Goal: Task Accomplishment & Management: Complete application form

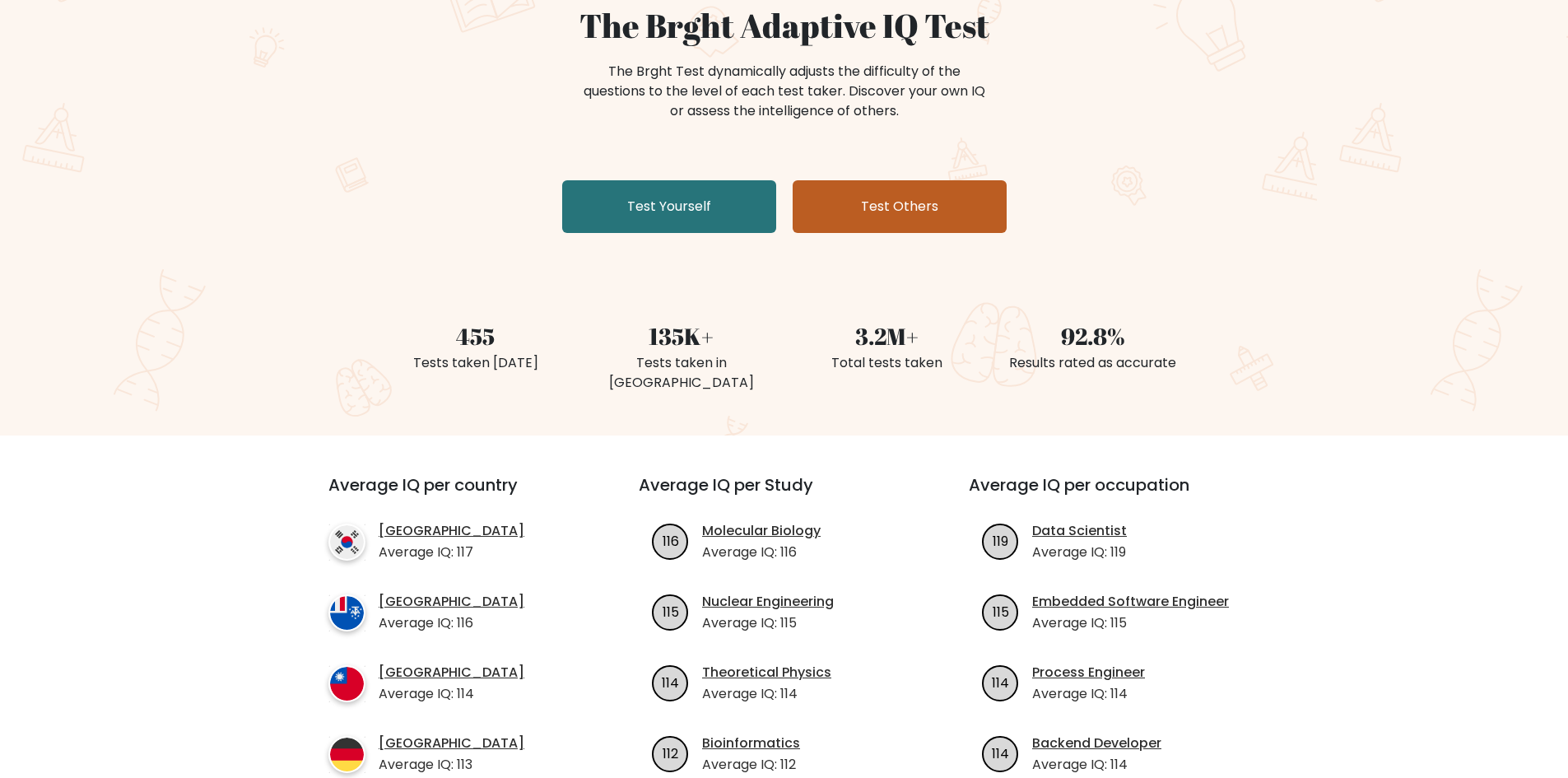
scroll to position [165, 0]
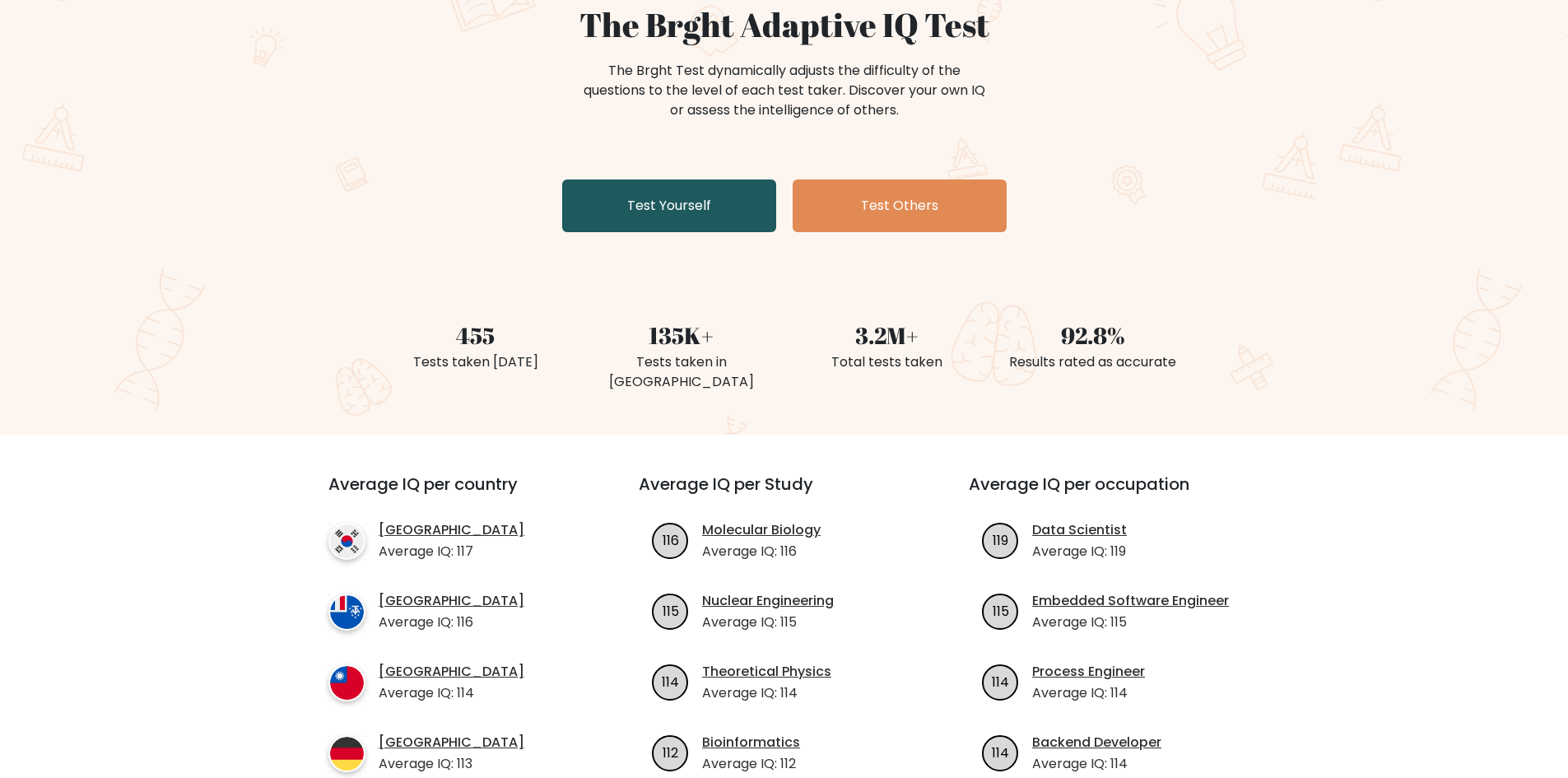
click at [683, 209] on link "Test Yourself" at bounding box center [669, 206] width 214 height 53
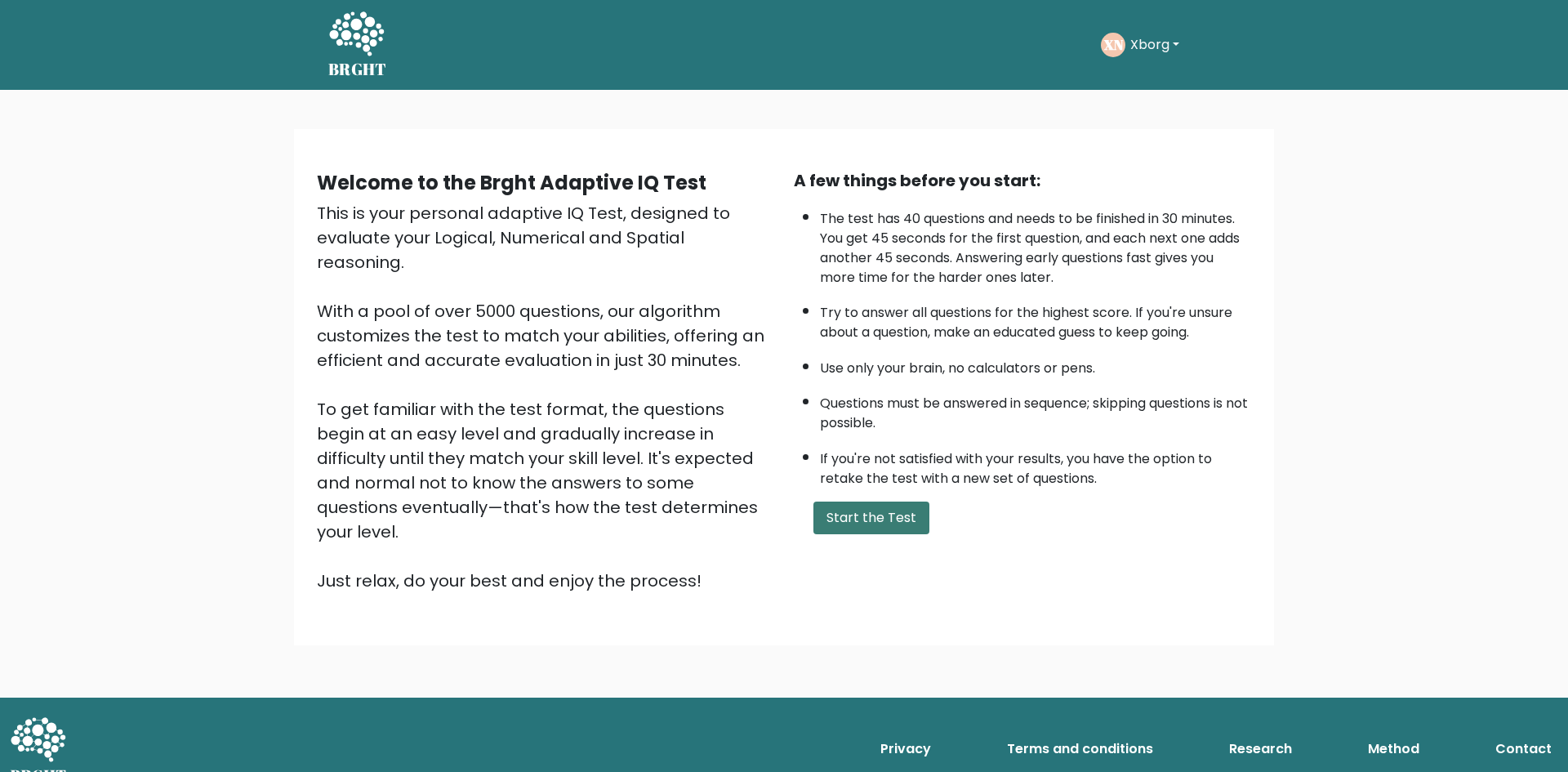
click at [859, 521] on button "Start the Test" at bounding box center [871, 518] width 116 height 33
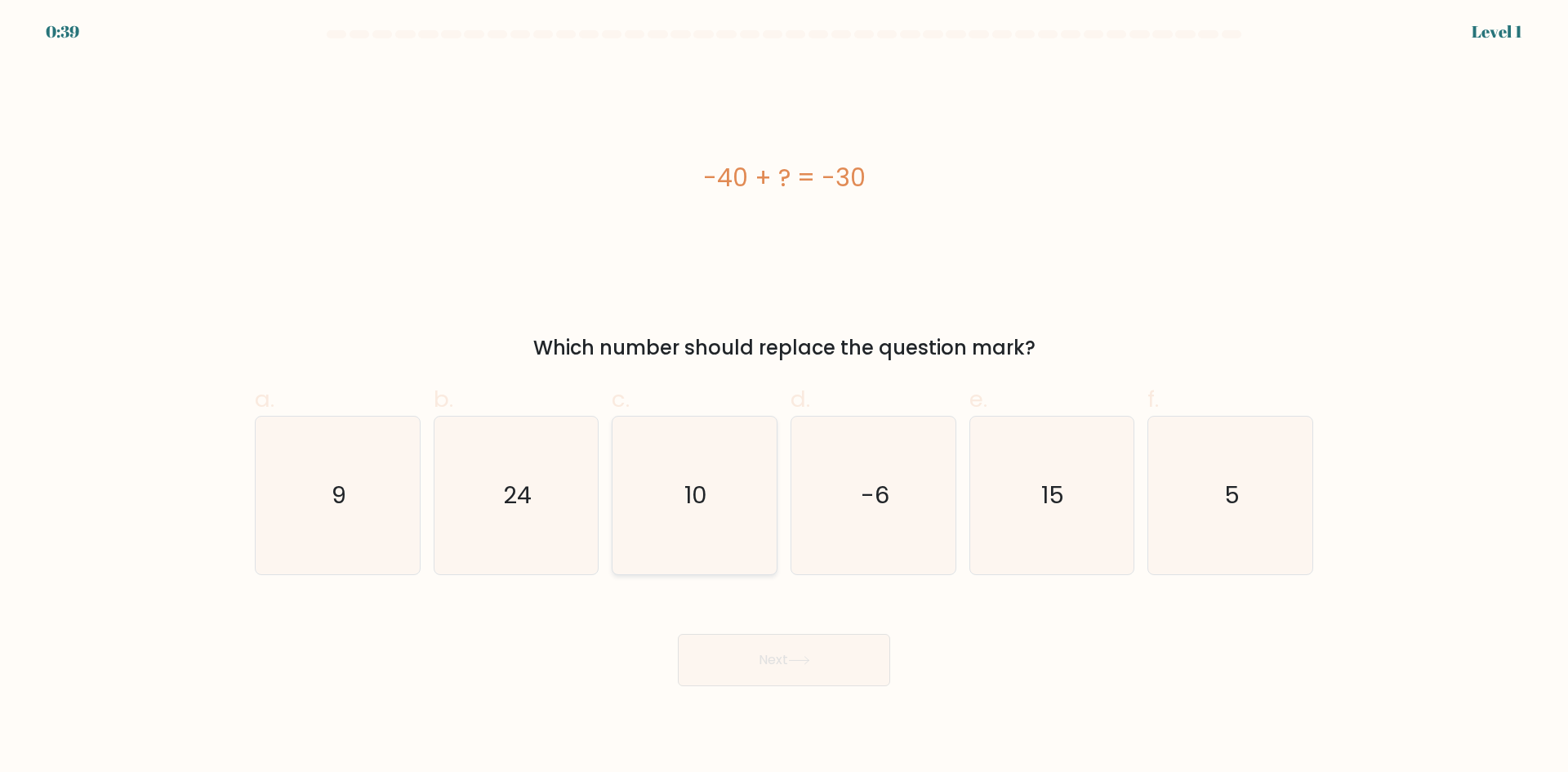
click at [666, 509] on icon "10" at bounding box center [695, 496] width 157 height 158
click at [784, 397] on input "c. 10" at bounding box center [784, 391] width 1 height 11
radio input "true"
click at [795, 652] on button "Next" at bounding box center [784, 660] width 212 height 53
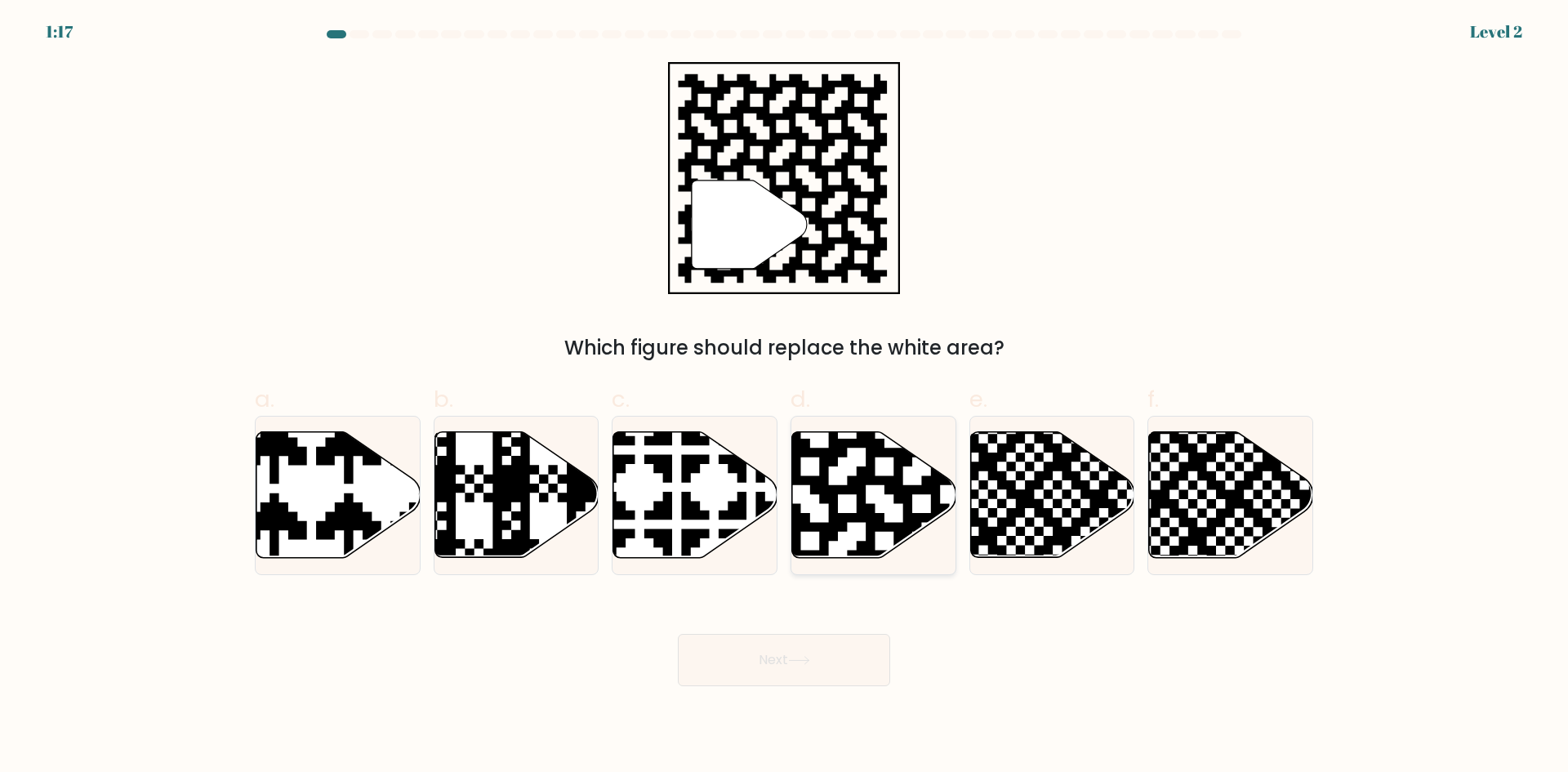
click at [906, 477] on icon at bounding box center [874, 495] width 164 height 126
click at [785, 397] on input "d." at bounding box center [784, 391] width 1 height 11
radio input "true"
click at [845, 689] on body "1:17 Level 2" at bounding box center [784, 386] width 1568 height 772
click at [838, 665] on button "Next" at bounding box center [784, 660] width 212 height 53
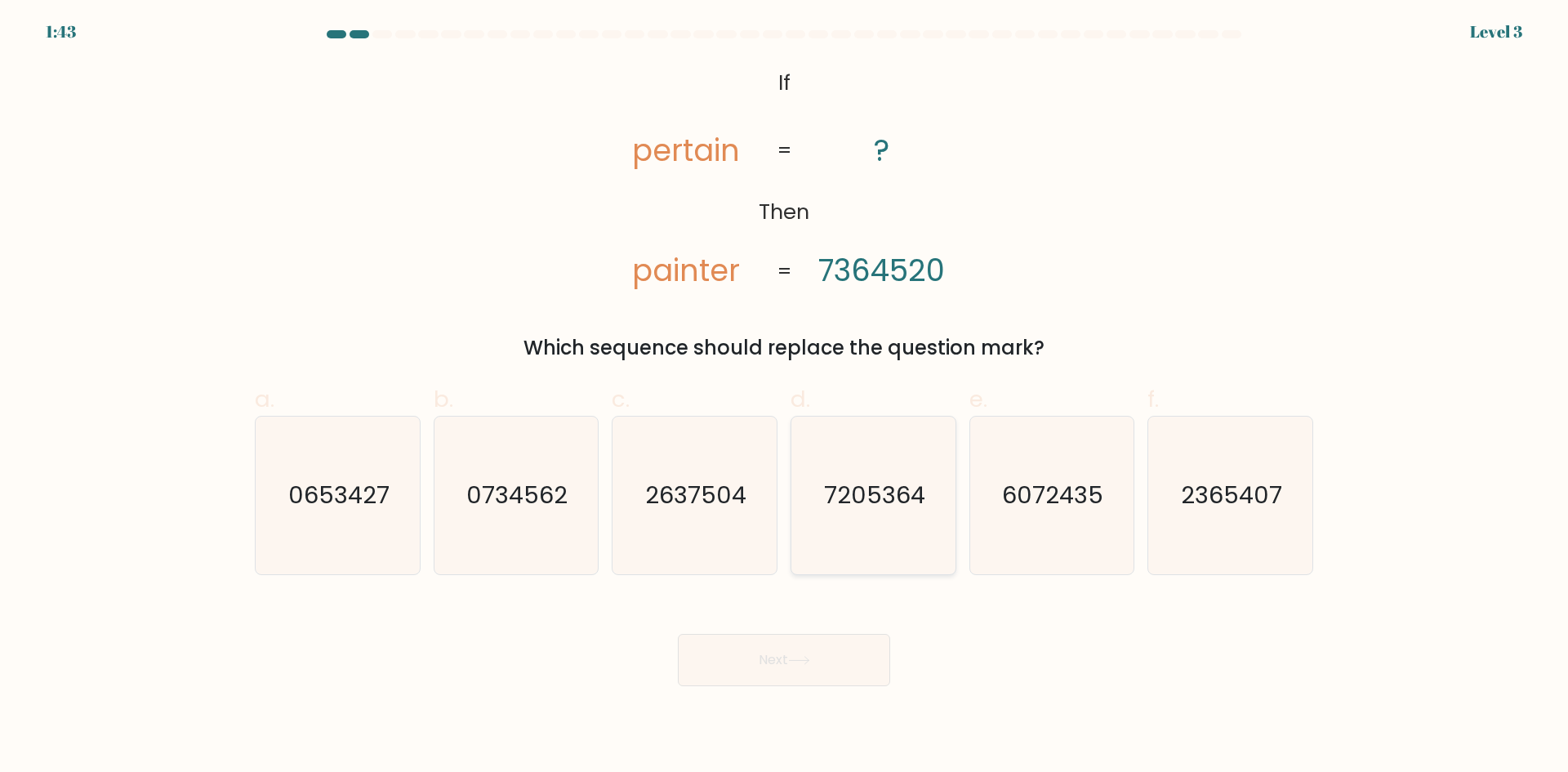
click at [897, 477] on icon "7205364" at bounding box center [873, 496] width 157 height 158
click at [785, 397] on input "d. 7205364" at bounding box center [784, 391] width 1 height 11
radio input "true"
click at [844, 662] on button "Next" at bounding box center [784, 660] width 212 height 53
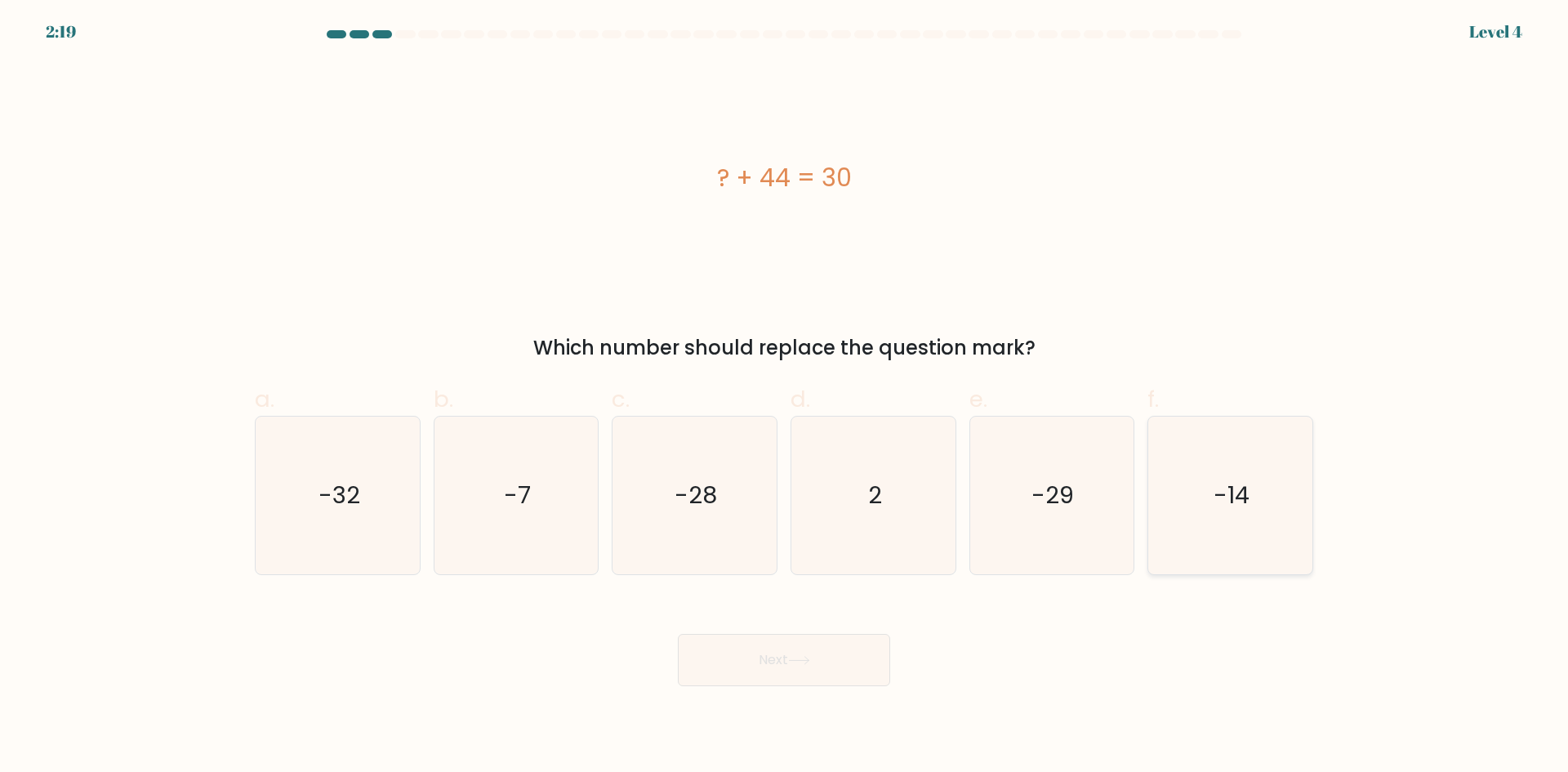
click at [1228, 476] on icon "-14" at bounding box center [1230, 496] width 157 height 158
click at [785, 397] on input "f. -14" at bounding box center [784, 391] width 1 height 11
radio input "true"
click at [820, 652] on button "Next" at bounding box center [784, 660] width 212 height 53
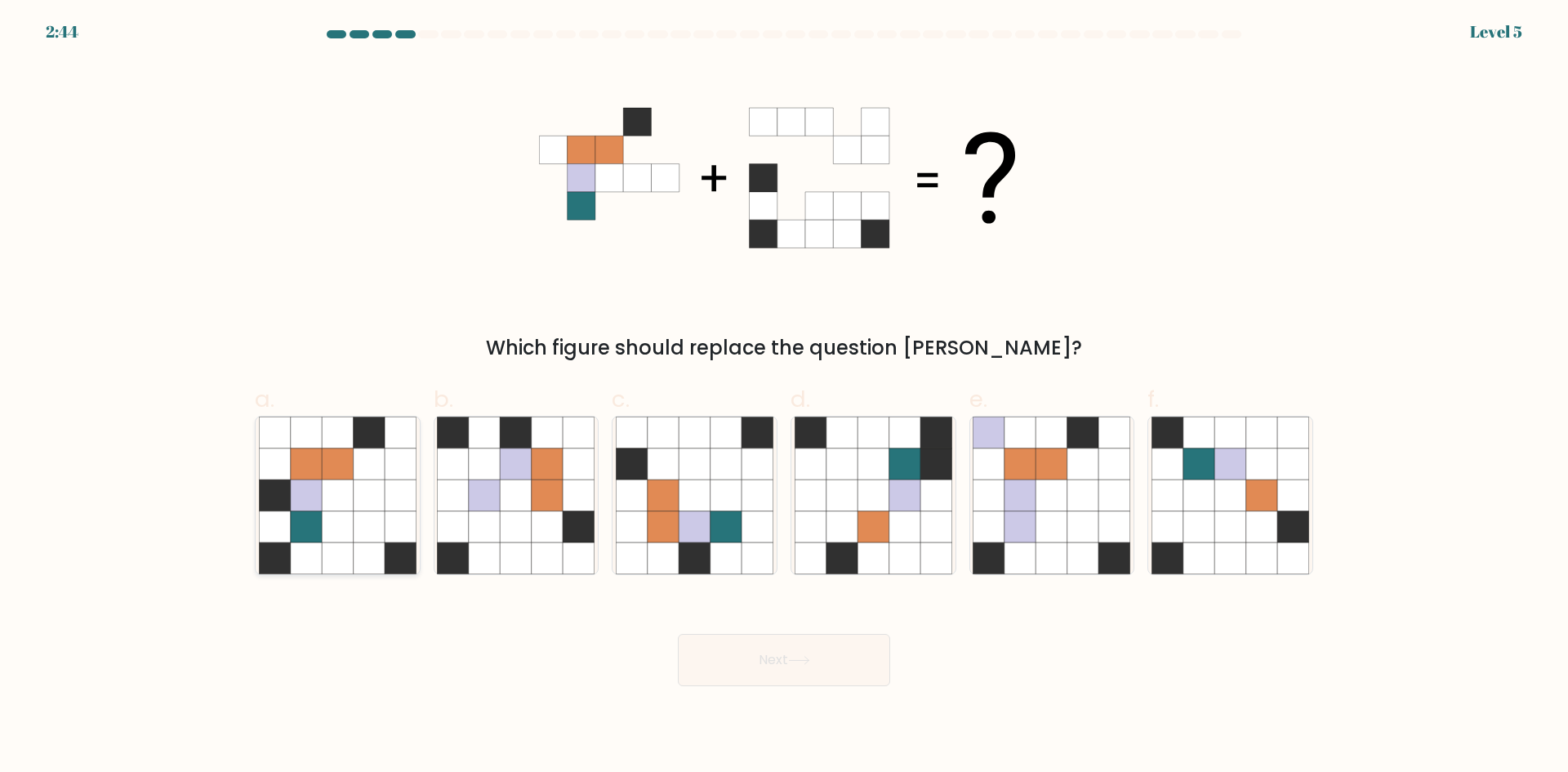
click at [291, 514] on icon at bounding box center [307, 528] width 31 height 31
click at [784, 397] on input "a." at bounding box center [784, 391] width 1 height 11
radio input "true"
click at [870, 654] on button "Next" at bounding box center [784, 660] width 212 height 53
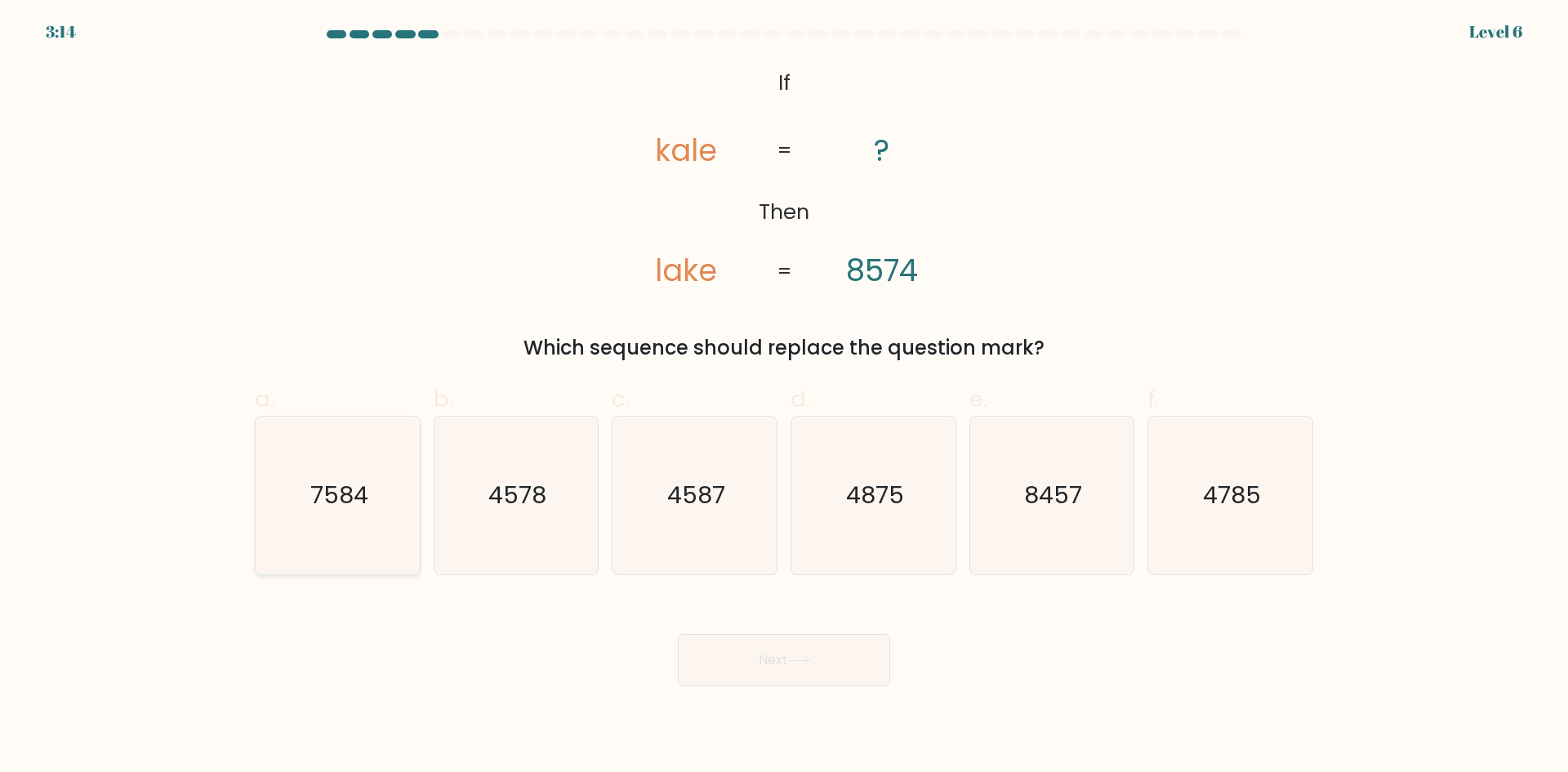
click at [359, 462] on icon "7584" at bounding box center [338, 496] width 157 height 158
click at [784, 397] on input "a. 7584" at bounding box center [784, 391] width 1 height 11
radio input "true"
click at [832, 652] on button "Next" at bounding box center [784, 660] width 212 height 53
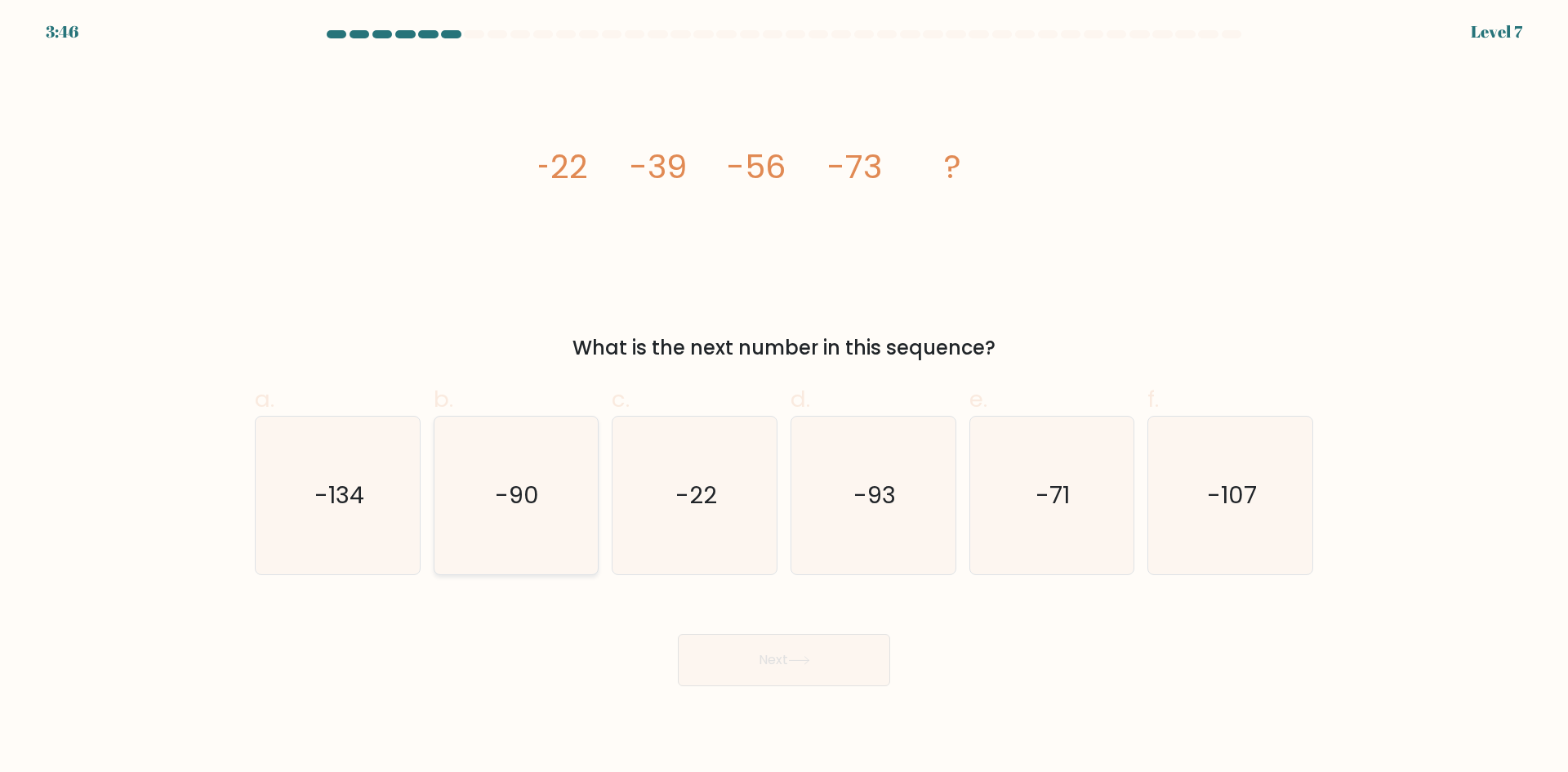
click at [539, 505] on icon "-90" at bounding box center [516, 496] width 157 height 158
click at [784, 397] on input "b. -90" at bounding box center [784, 391] width 1 height 11
radio input "true"
click at [784, 649] on button "Next" at bounding box center [784, 660] width 212 height 53
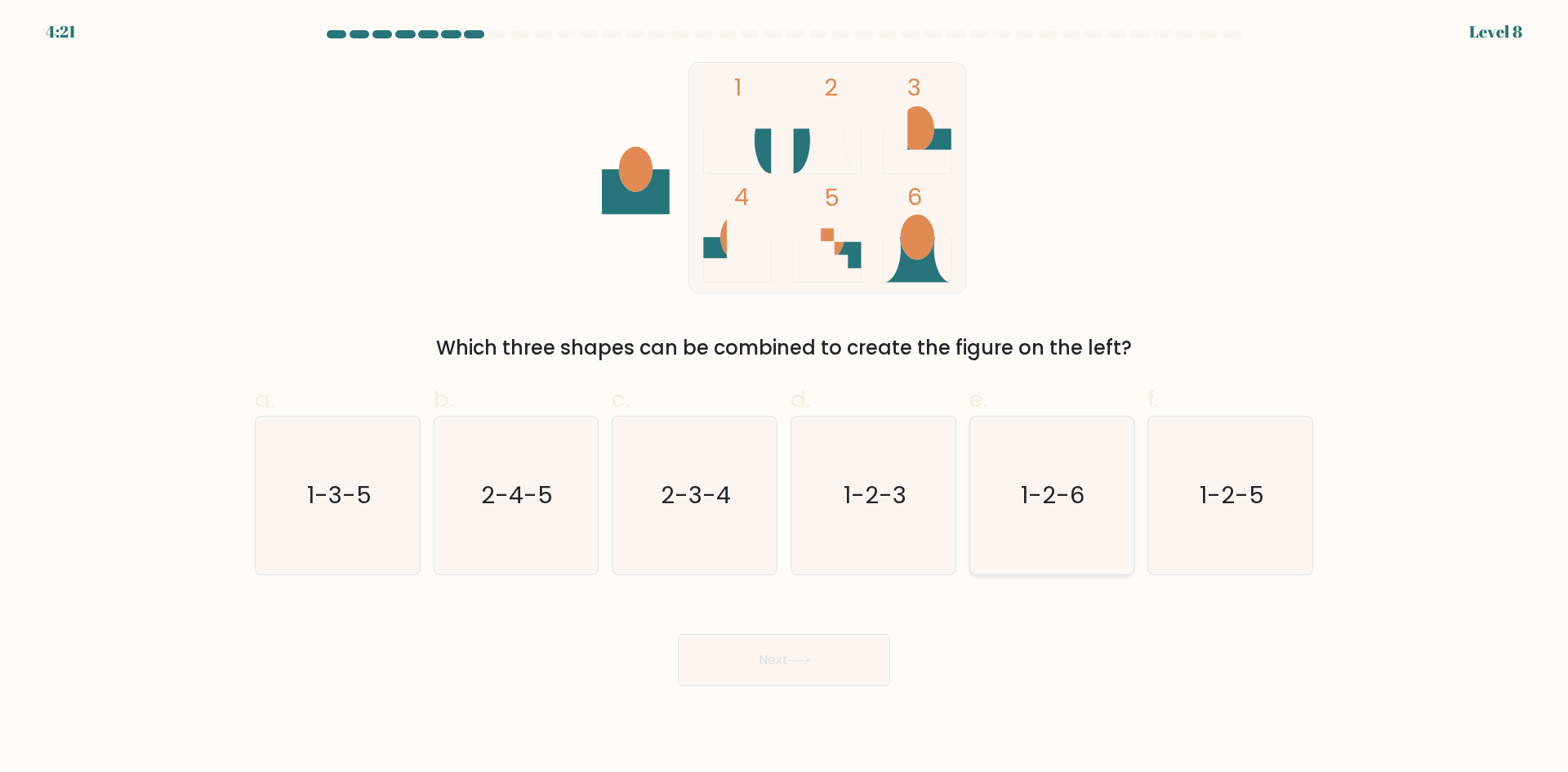
click at [1046, 502] on text "1-2-6" at bounding box center [1054, 496] width 64 height 33
click at [785, 397] on input "e. 1-2-6" at bounding box center [784, 391] width 1 height 11
radio input "true"
click at [839, 661] on button "Next" at bounding box center [784, 660] width 212 height 53
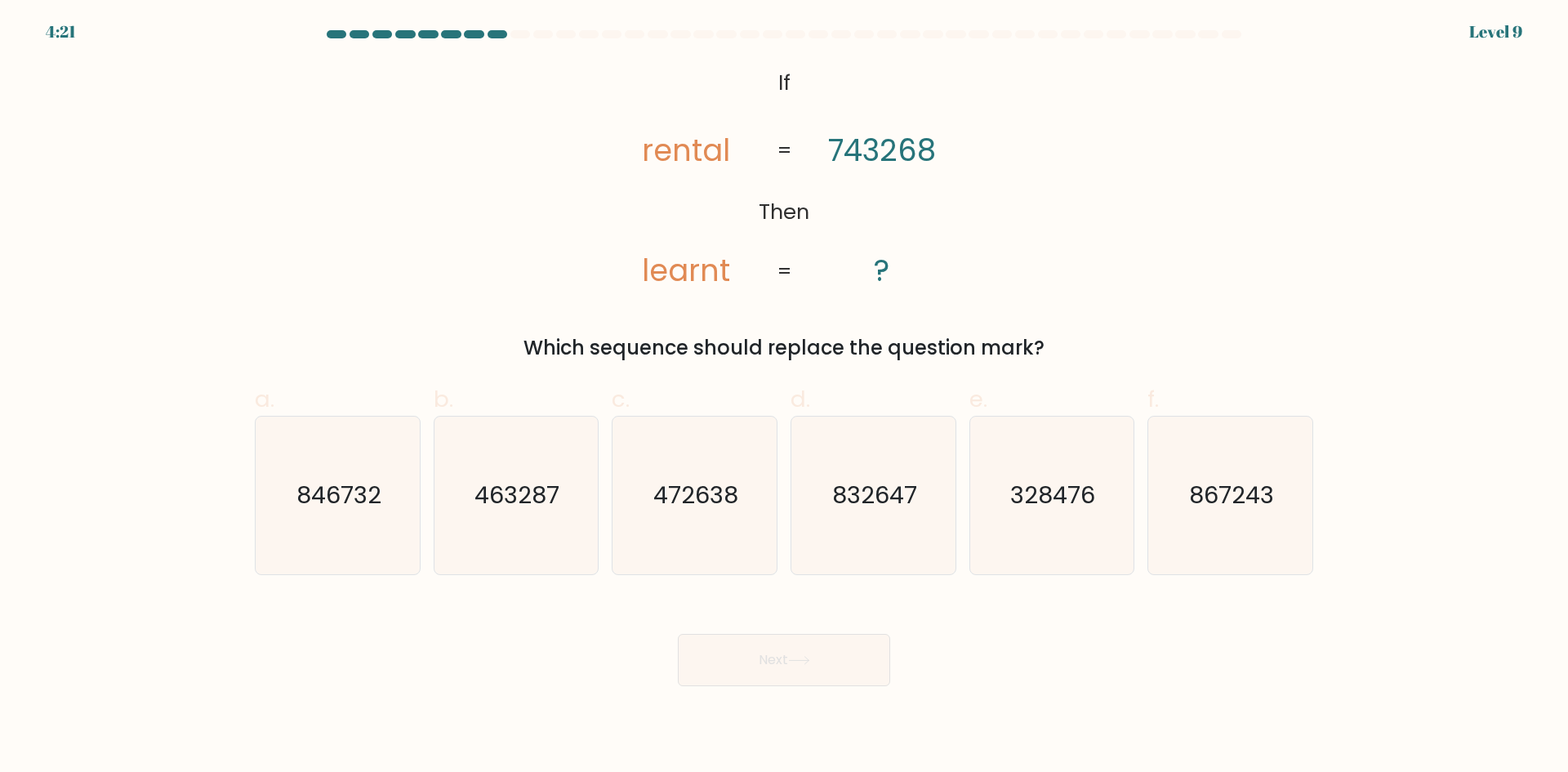
click at [243, 504] on form "If ?" at bounding box center [784, 359] width 1568 height 656
click at [277, 505] on icon "846732" at bounding box center [338, 496] width 157 height 158
click at [784, 397] on input "a. 846732" at bounding box center [784, 391] width 1 height 11
radio input "true"
click at [828, 650] on button "Next" at bounding box center [784, 660] width 212 height 53
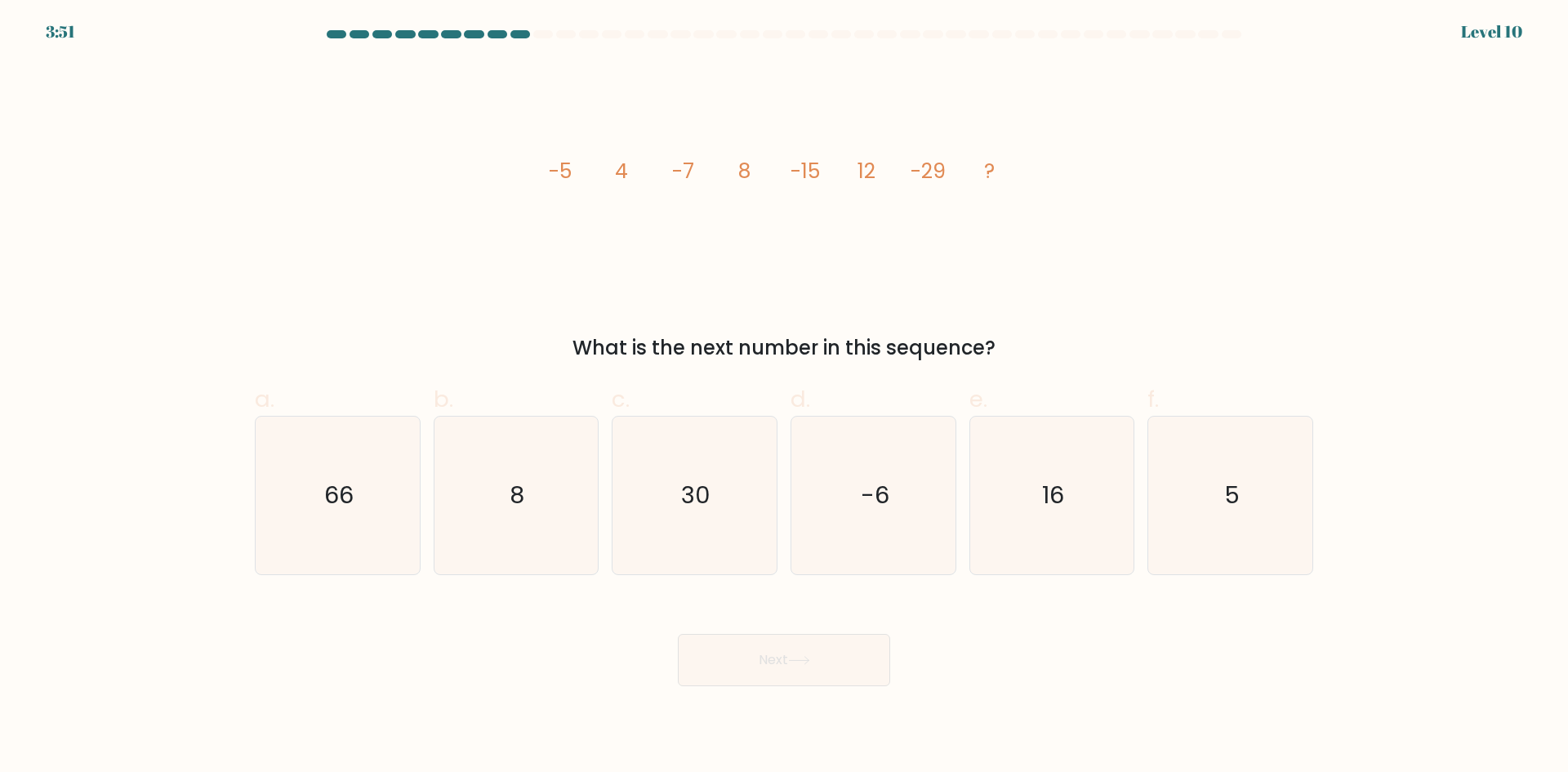
click at [1038, 406] on label "e. 16" at bounding box center [1052, 478] width 166 height 193
click at [785, 397] on input "e. 16" at bounding box center [784, 391] width 1 height 11
radio input "true"
click at [852, 658] on button "Next" at bounding box center [784, 660] width 212 height 53
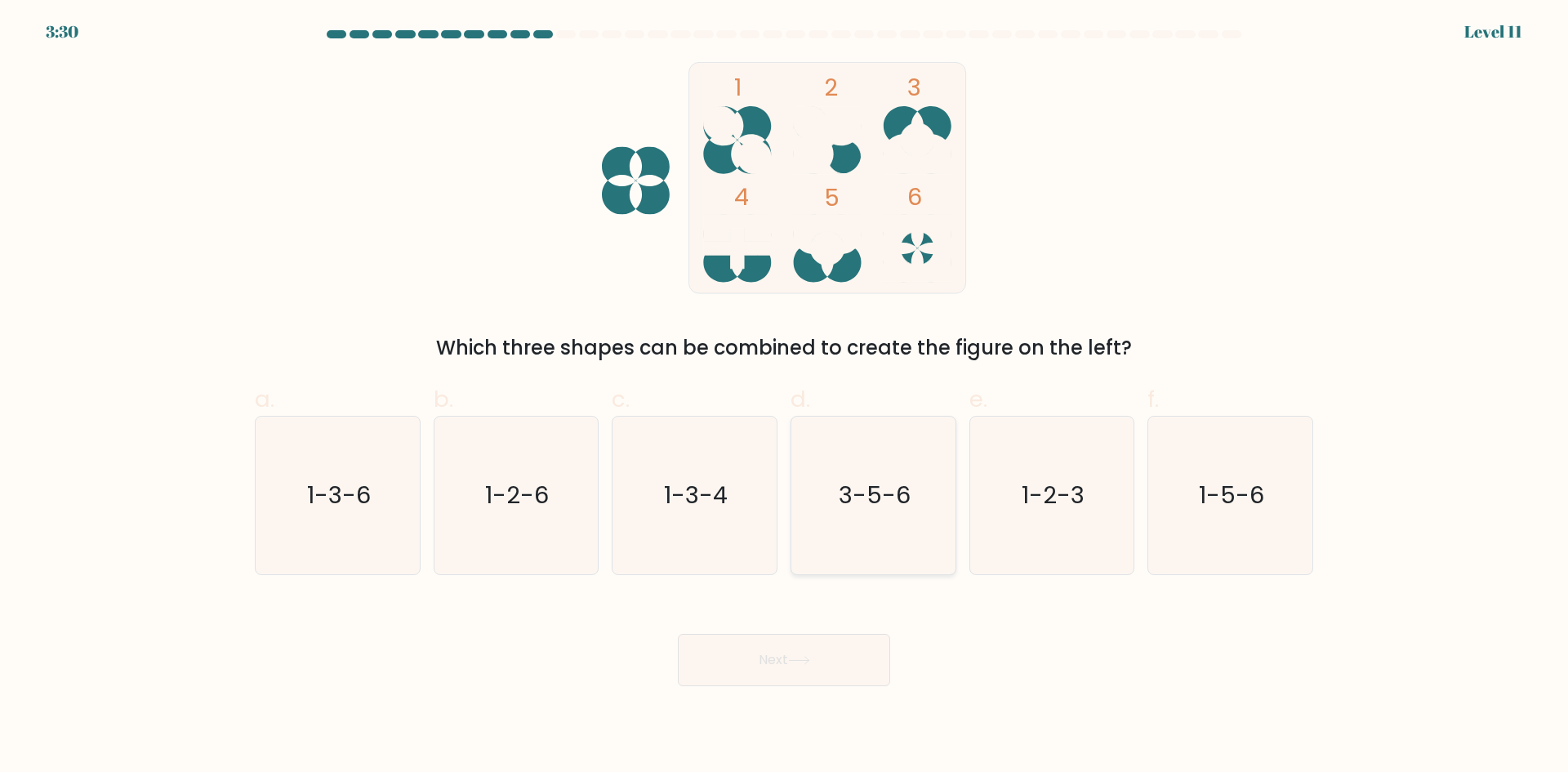
click at [891, 549] on icon "3-5-6" at bounding box center [873, 496] width 157 height 158
click at [785, 397] on input "d. 3-5-6" at bounding box center [784, 391] width 1 height 11
radio input "true"
click at [849, 682] on button "Next" at bounding box center [784, 660] width 212 height 53
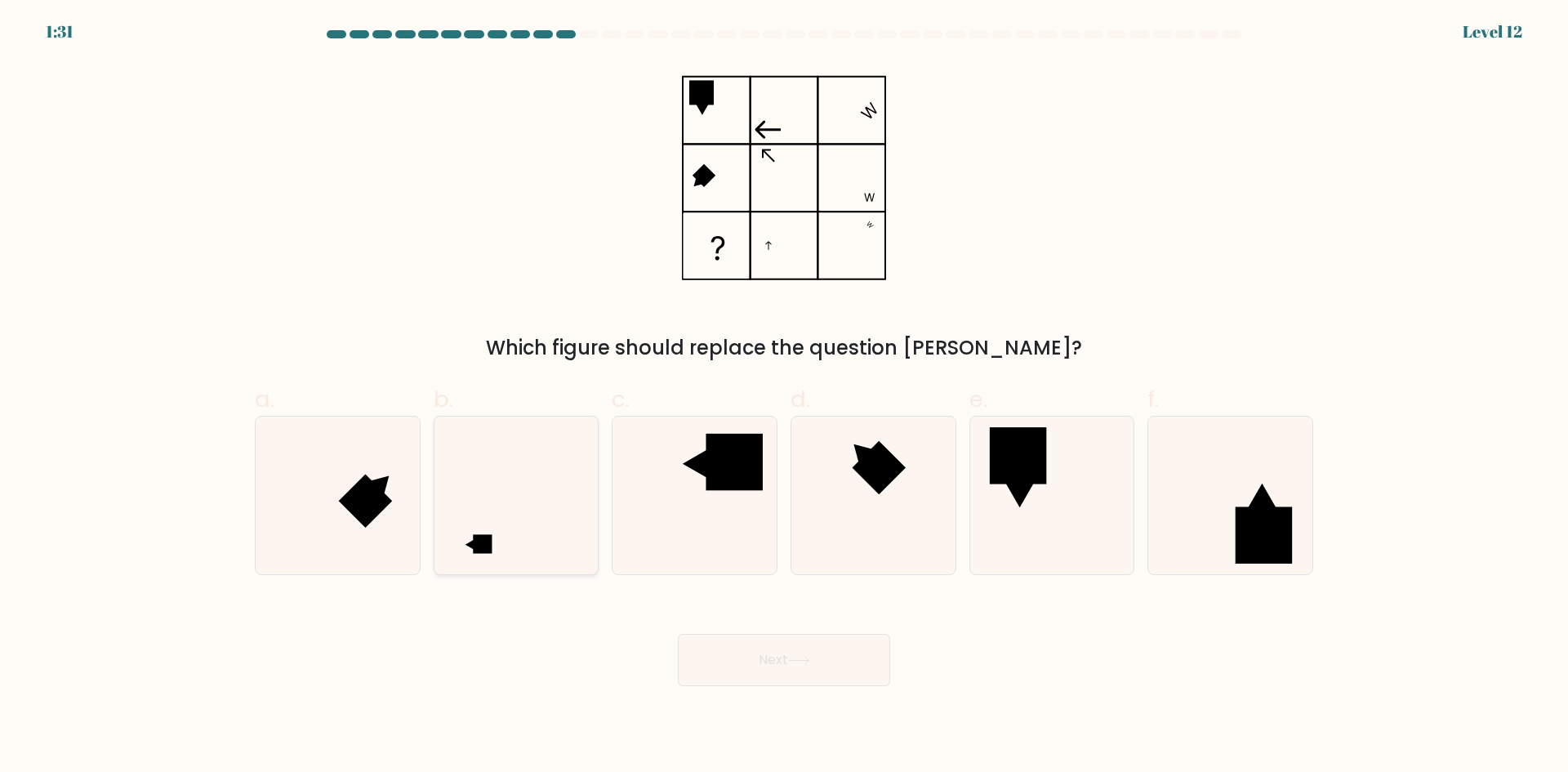
click at [524, 517] on icon at bounding box center [516, 496] width 157 height 158
click at [784, 397] on input "b." at bounding box center [784, 391] width 1 height 11
radio input "true"
click at [819, 669] on button "Next" at bounding box center [784, 660] width 212 height 53
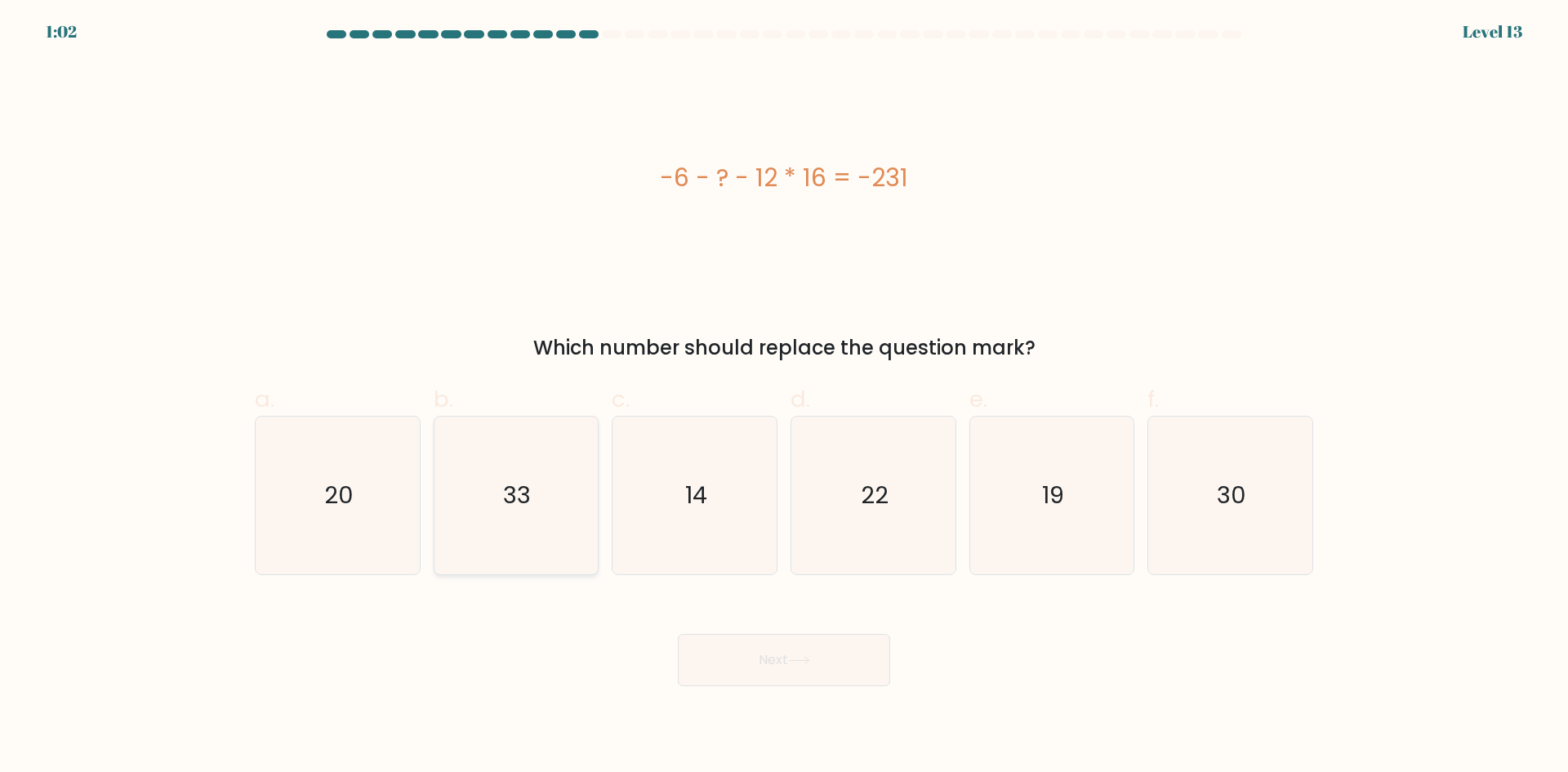
click at [508, 528] on icon "33" at bounding box center [516, 496] width 157 height 158
click at [784, 397] on input "b. 33" at bounding box center [784, 391] width 1 height 11
radio input "true"
click at [775, 660] on button "Next" at bounding box center [784, 660] width 212 height 53
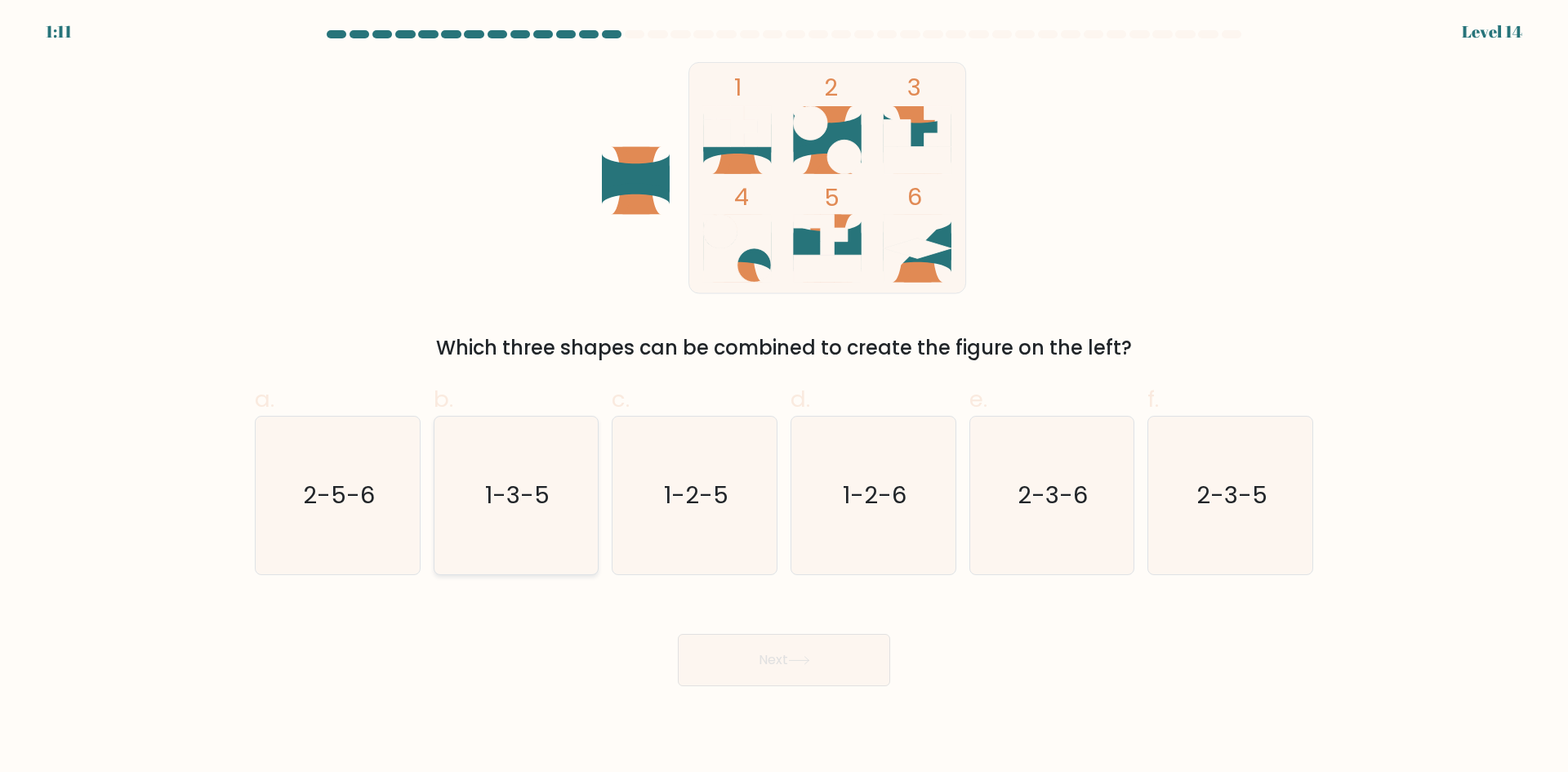
click at [508, 509] on text "1-3-5" at bounding box center [517, 496] width 65 height 33
click at [784, 397] on input "b. 1-3-5" at bounding box center [784, 391] width 1 height 11
radio input "true"
click at [775, 659] on button "Next" at bounding box center [784, 660] width 212 height 53
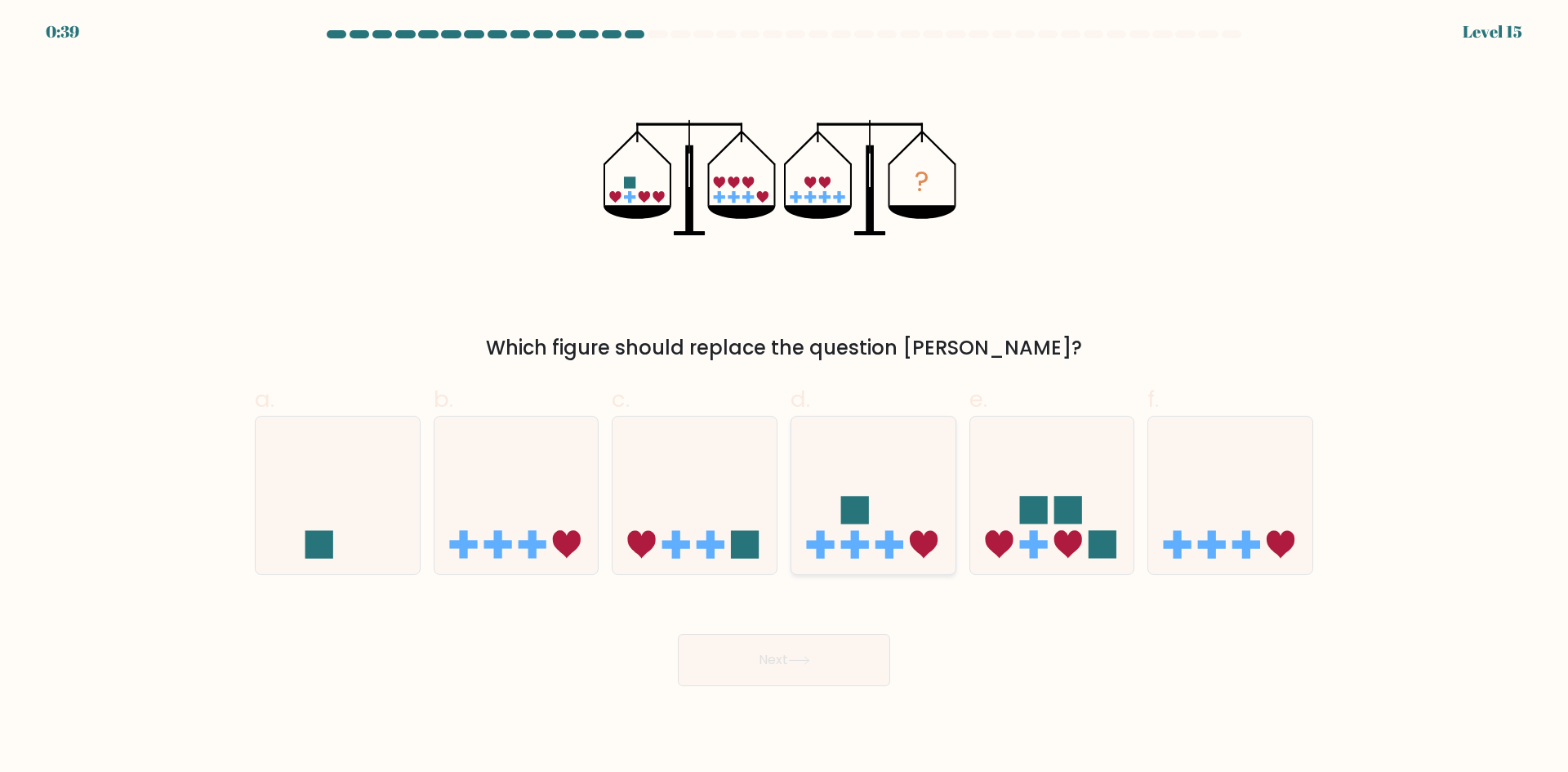
click at [891, 469] on icon at bounding box center [873, 495] width 164 height 135
click at [785, 397] on input "d." at bounding box center [784, 391] width 1 height 11
radio input "true"
click at [847, 663] on button "Next" at bounding box center [784, 660] width 212 height 53
